Goal: Task Accomplishment & Management: Manage account settings

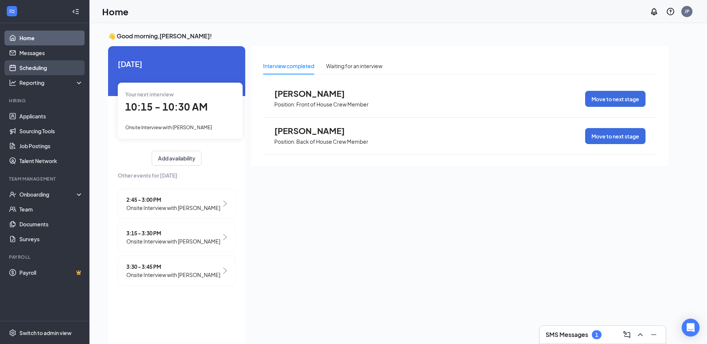
click at [45, 69] on link "Scheduling" at bounding box center [51, 67] width 64 height 15
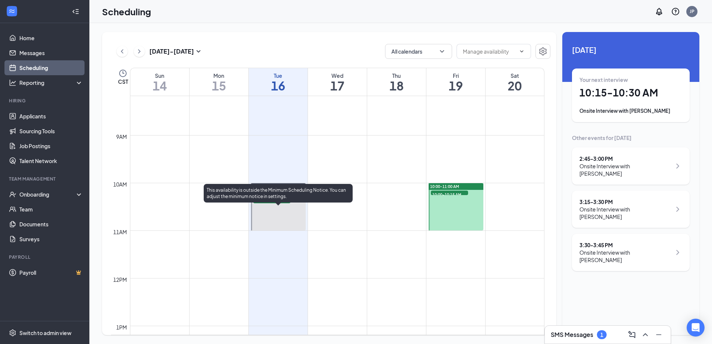
scroll to position [404, 0]
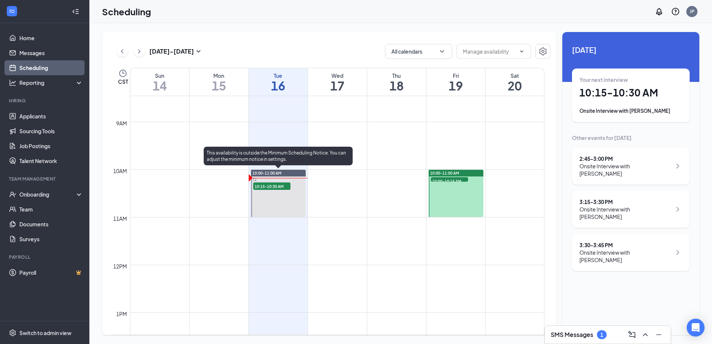
click at [276, 173] on span "10:00-11:00 AM" at bounding box center [267, 173] width 29 height 5
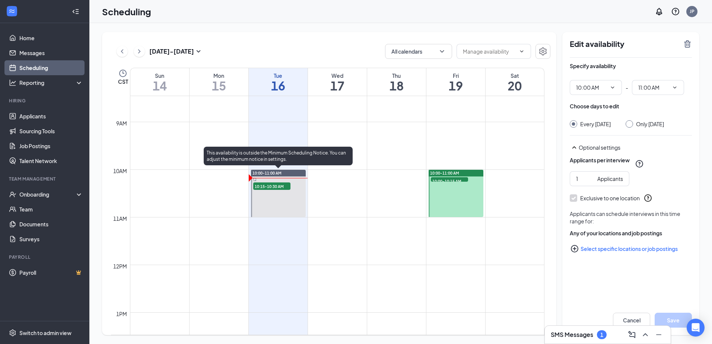
click at [276, 188] on span "10:15-10:30 AM" at bounding box center [271, 186] width 37 height 7
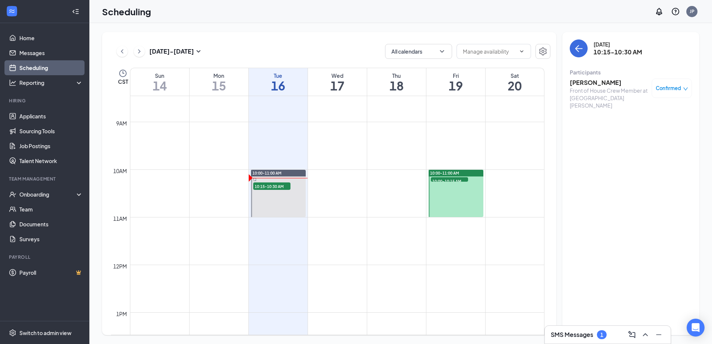
click at [581, 81] on h3 "Hailey Bertrand" at bounding box center [609, 83] width 78 height 8
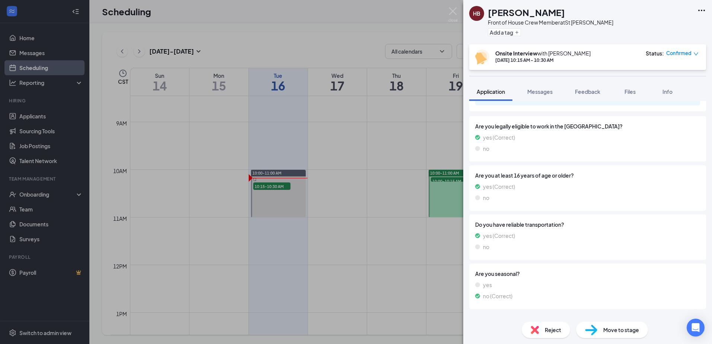
scroll to position [186, 0]
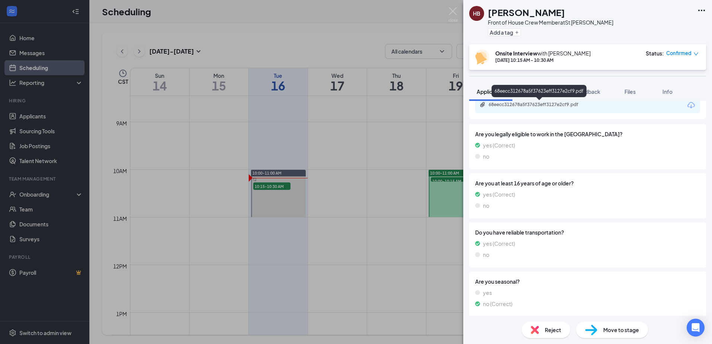
click at [529, 106] on div "68eecc312678a5f37623eff3127e2cf9.pdf" at bounding box center [541, 105] width 104 height 6
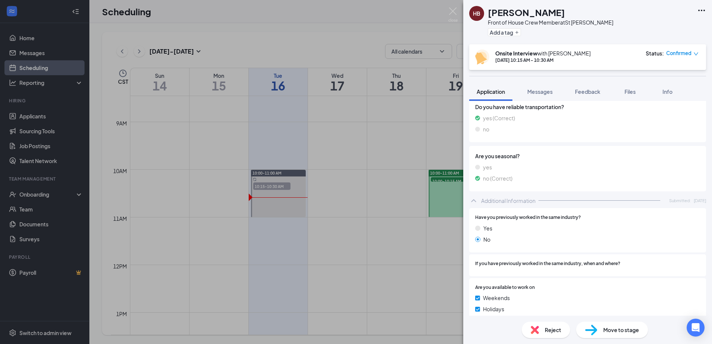
scroll to position [320, 0]
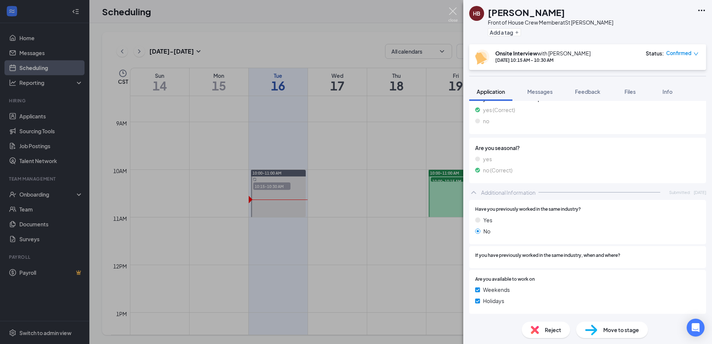
click at [453, 16] on img at bounding box center [453, 14] width 9 height 15
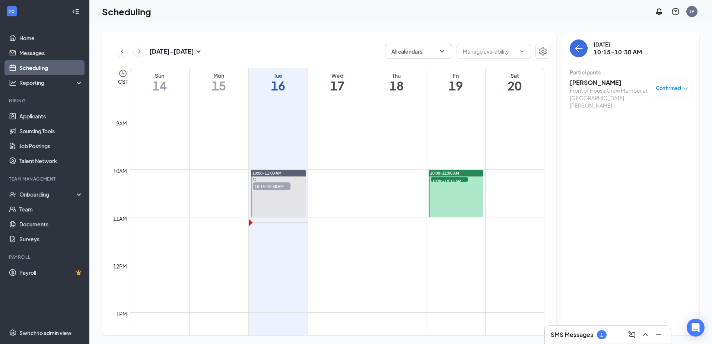
click at [441, 194] on div at bounding box center [456, 193] width 55 height 47
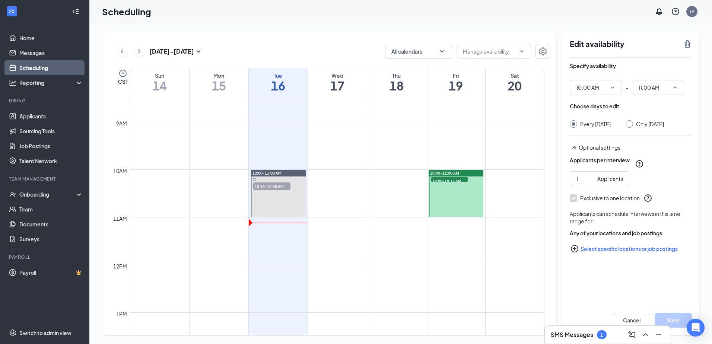
click at [449, 173] on span "10:00-11:00 AM" at bounding box center [444, 173] width 29 height 5
click at [448, 177] on div "10:00-10:15 AM 1" at bounding box center [449, 180] width 39 height 6
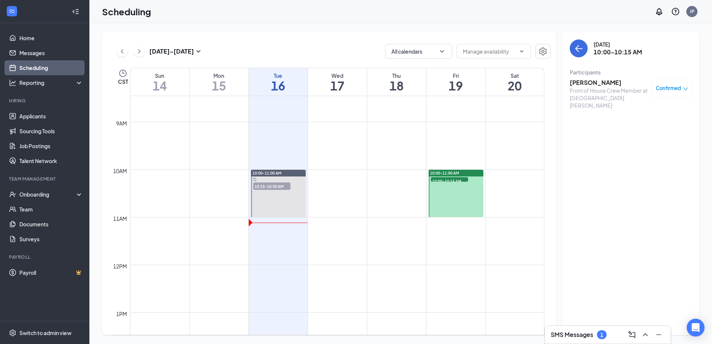
click at [447, 170] on div "10:00-11:00 AM 10:00-10:15 AM 1" at bounding box center [455, 194] width 57 height 48
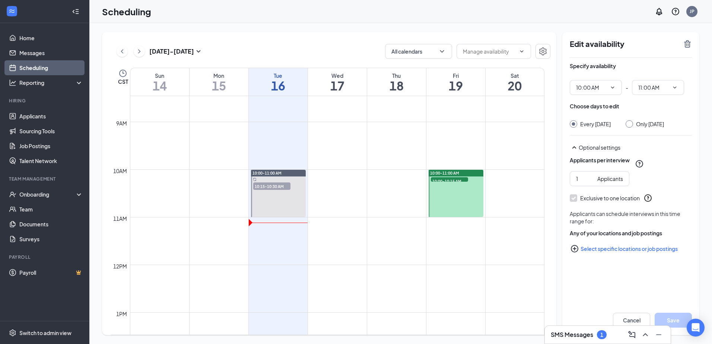
click at [445, 182] on div "10:00-10:15 AM 1" at bounding box center [449, 180] width 39 height 6
